Goal: Use online tool/utility: Utilize a website feature to perform a specific function

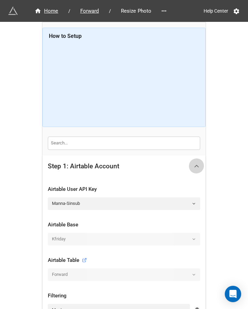
click at [195, 166] on icon at bounding box center [196, 165] width 7 height 7
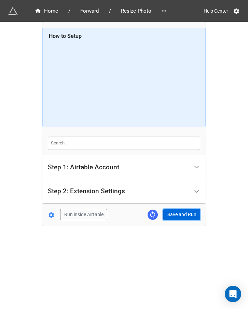
click at [175, 214] on button "Save and Run" at bounding box center [181, 215] width 37 height 12
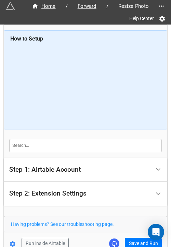
click at [136, 235] on form "How to Setup Step 1: Airtable Account Airtable User API Key Manna-Sinsub Airtab…" at bounding box center [85, 139] width 163 height 219
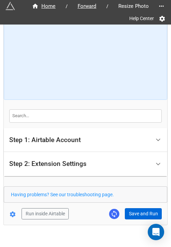
scroll to position [40, 0]
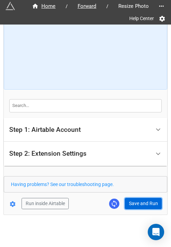
click at [133, 203] on button "Save and Run" at bounding box center [143, 204] width 37 height 12
click at [136, 204] on button "Save and Run" at bounding box center [143, 204] width 37 height 12
click at [145, 203] on button "Save and Run" at bounding box center [143, 204] width 37 height 12
click at [133, 207] on button "Save and Run" at bounding box center [143, 204] width 37 height 12
click at [143, 203] on button "Save and Run" at bounding box center [143, 204] width 37 height 12
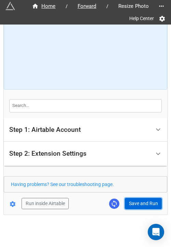
click at [137, 202] on button "Save and Run" at bounding box center [143, 204] width 37 height 12
click at [136, 202] on button "Save and Run" at bounding box center [143, 204] width 37 height 12
click at [127, 202] on button "Save and Run" at bounding box center [143, 204] width 37 height 12
drag, startPoint x: 133, startPoint y: 204, endPoint x: 162, endPoint y: 195, distance: 29.9
click at [133, 204] on button "Save and Run" at bounding box center [143, 204] width 37 height 12
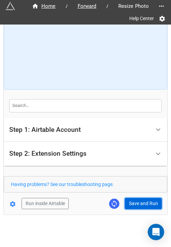
drag, startPoint x: 141, startPoint y: 199, endPoint x: 164, endPoint y: 191, distance: 24.6
click at [141, 199] on button "Save and Run" at bounding box center [143, 204] width 37 height 12
drag, startPoint x: 137, startPoint y: 199, endPoint x: 165, endPoint y: 194, distance: 28.4
click at [137, 199] on button "Save and Run" at bounding box center [143, 204] width 37 height 12
click at [130, 205] on button "Save and Run" at bounding box center [143, 204] width 37 height 12
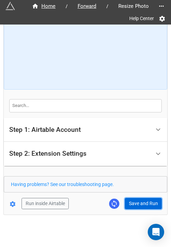
click at [130, 202] on button "Save and Run" at bounding box center [143, 204] width 37 height 12
click at [130, 209] on div "Home / Forward / Resize Photo Help Center How to Setup Step 1: Airtable Account…" at bounding box center [85, 100] width 163 height 230
click at [139, 205] on button "Save and Run" at bounding box center [143, 204] width 37 height 12
click at [131, 209] on div "Home / Forward / Resize Photo Help Center How to Setup Step 1: Airtable Account…" at bounding box center [85, 100] width 163 height 230
click at [135, 203] on button "Save and Run" at bounding box center [143, 204] width 37 height 12
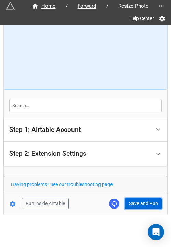
click at [145, 203] on button "Save and Run" at bounding box center [143, 204] width 37 height 12
click at [137, 202] on button "Save and Run" at bounding box center [143, 204] width 37 height 12
click at [134, 209] on div "Home / Forward / Resize Photo Help Center How to Setup Step 1: Airtable Account…" at bounding box center [85, 100] width 163 height 230
click at [149, 194] on form "How to Setup Step 1: Airtable Account Airtable User API Key Manna-Sinsub Airtab…" at bounding box center [85, 99] width 163 height 219
click at [134, 208] on button "Save and Run" at bounding box center [143, 204] width 37 height 12
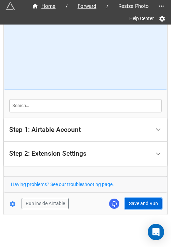
click at [134, 204] on button "Save and Run" at bounding box center [143, 204] width 37 height 12
drag, startPoint x: 130, startPoint y: 205, endPoint x: 145, endPoint y: 195, distance: 18.2
click at [130, 205] on button "Save and Run" at bounding box center [143, 204] width 37 height 12
click at [140, 198] on button "Save and Run" at bounding box center [143, 204] width 37 height 12
